Goal: Task Accomplishment & Management: Use online tool/utility

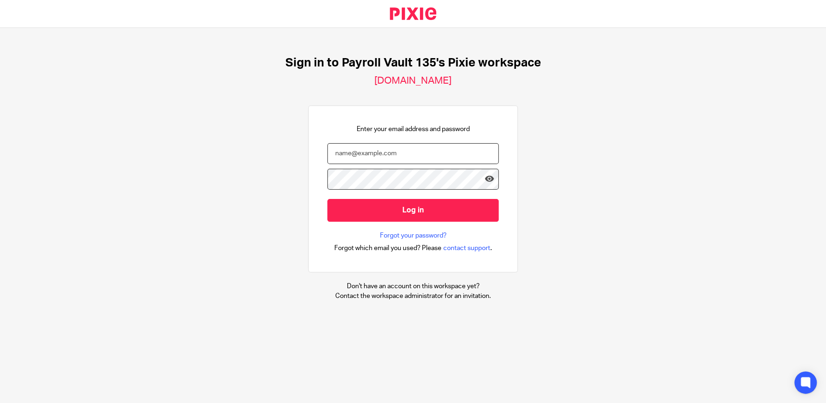
click at [436, 151] on input "email" at bounding box center [412, 153] width 171 height 21
type input "lindsey.bell@payrollvault.com"
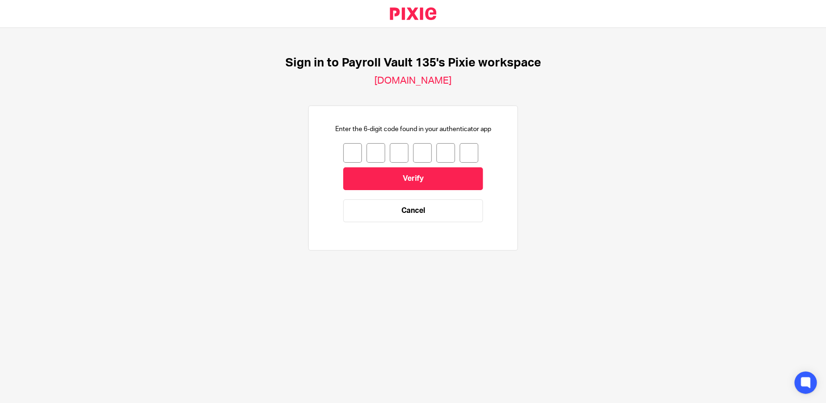
click at [356, 152] on input "number" at bounding box center [352, 153] width 19 height 20
type input "7"
type input "8"
type input "3"
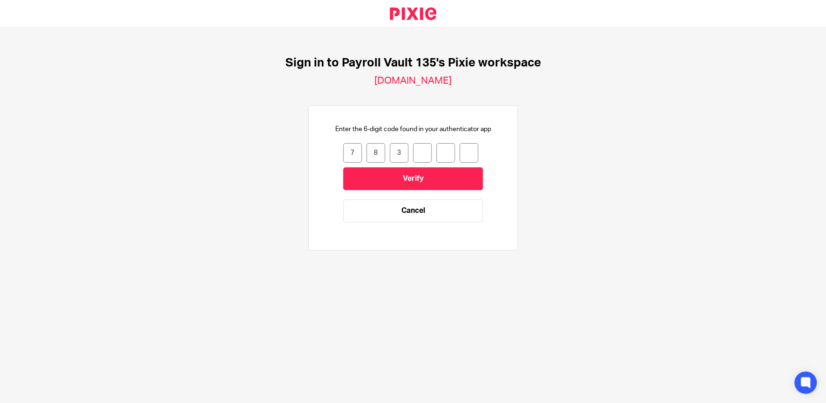
type input "8"
type input "0"
type input "3"
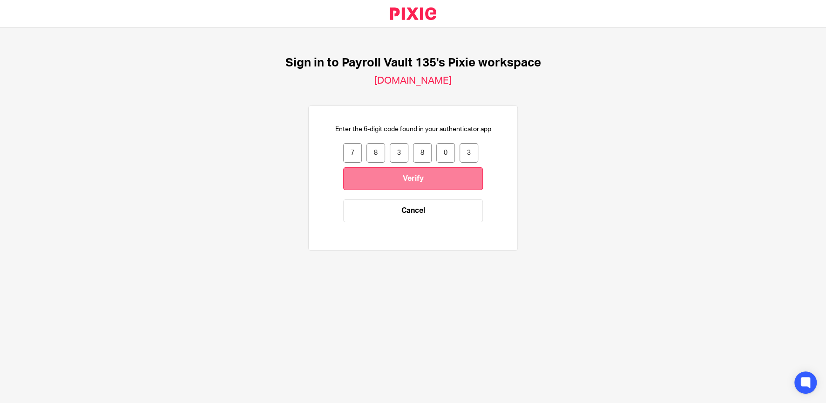
click at [443, 178] on input "Verify" at bounding box center [413, 179] width 140 height 23
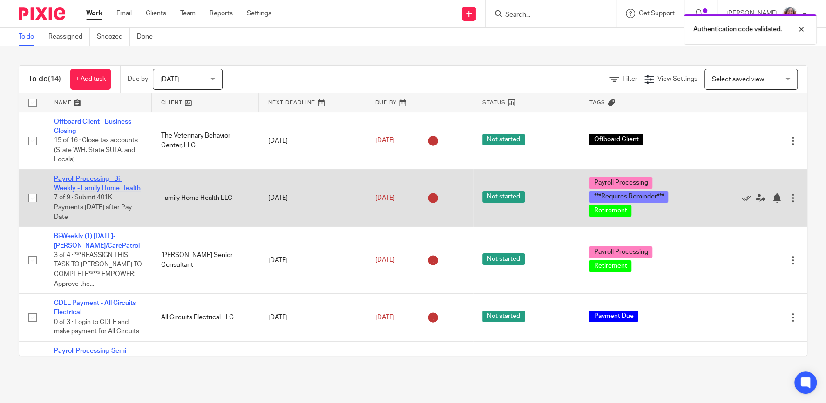
click at [115, 188] on link "Payroll Processing - Bi-Weekly - Family Home Health" at bounding box center [97, 184] width 87 height 16
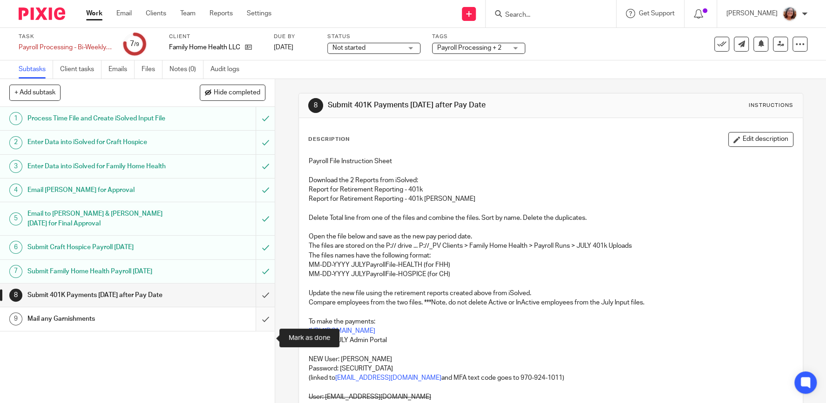
click at [266, 331] on input "submit" at bounding box center [137, 319] width 275 height 23
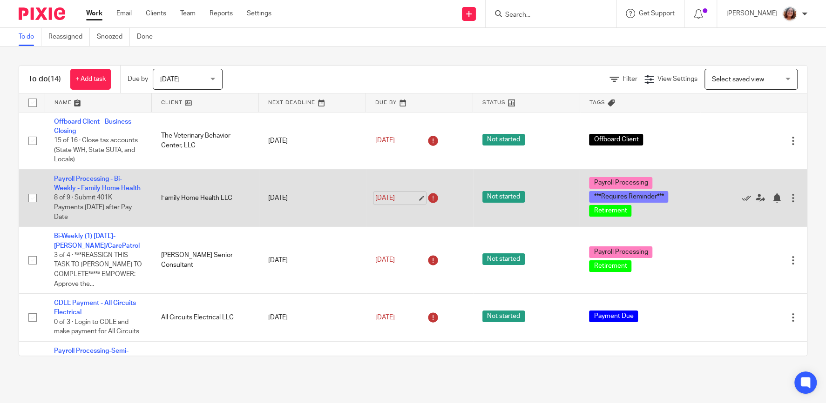
click at [417, 199] on link "Jul 31, 2025" at bounding box center [396, 199] width 42 height 10
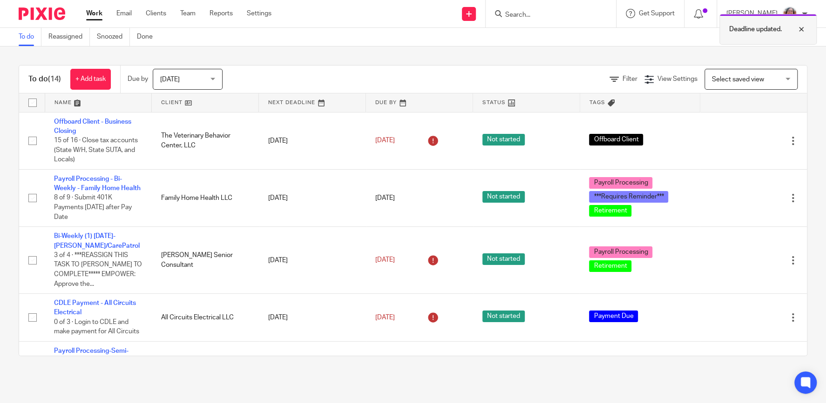
click at [797, 28] on div at bounding box center [793, 29] width 25 height 11
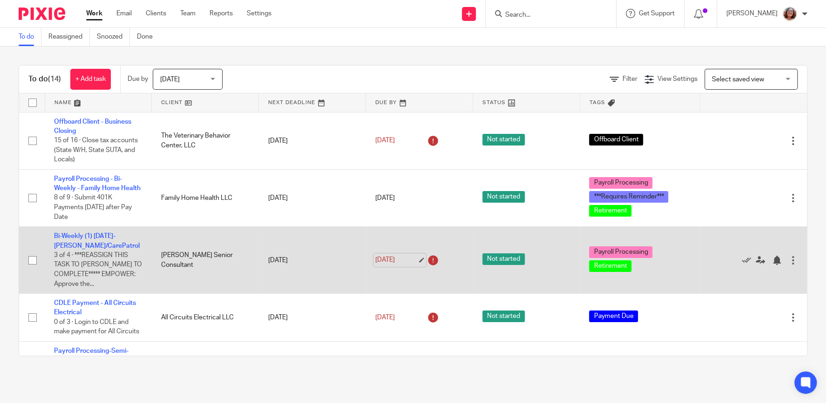
scroll to position [40, 0]
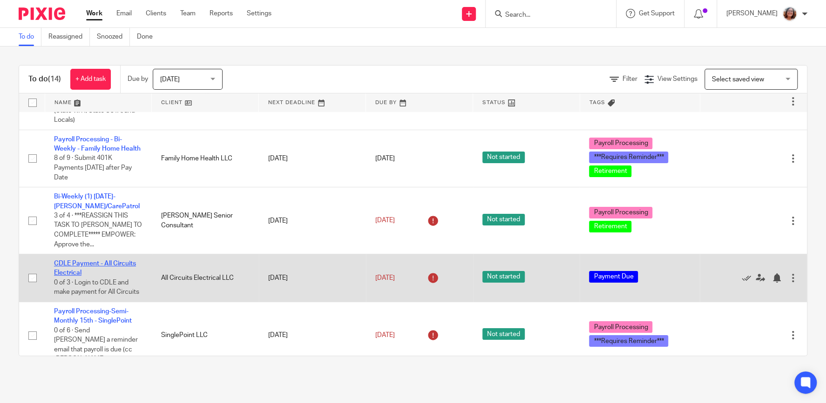
click at [67, 274] on link "CDLE Payment - All Circuits Electrical" at bounding box center [95, 269] width 82 height 16
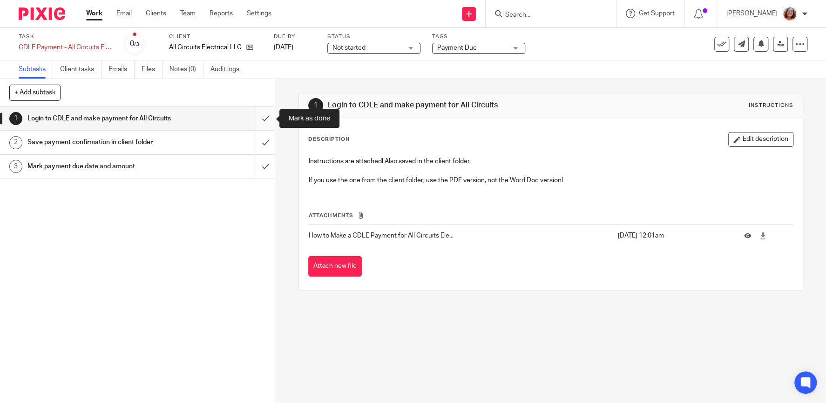
click at [263, 113] on input "submit" at bounding box center [137, 118] width 275 height 23
click at [269, 144] on input "submit" at bounding box center [137, 142] width 275 height 23
click at [269, 171] on input "submit" at bounding box center [137, 166] width 275 height 23
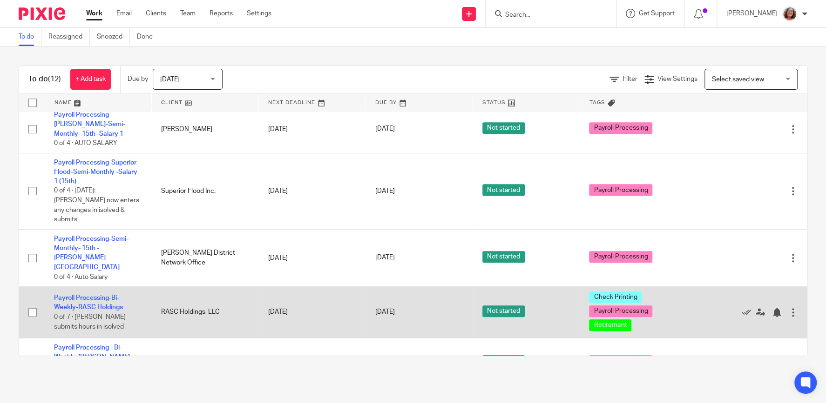
scroll to position [435, 0]
